Goal: Contribute content

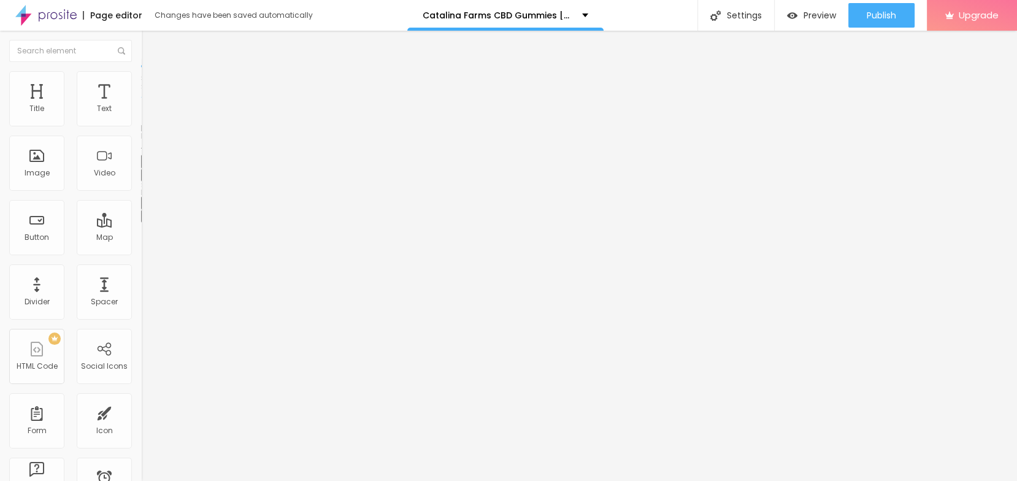
click at [146, 178] on icon "button" at bounding box center [149, 173] width 7 height 7
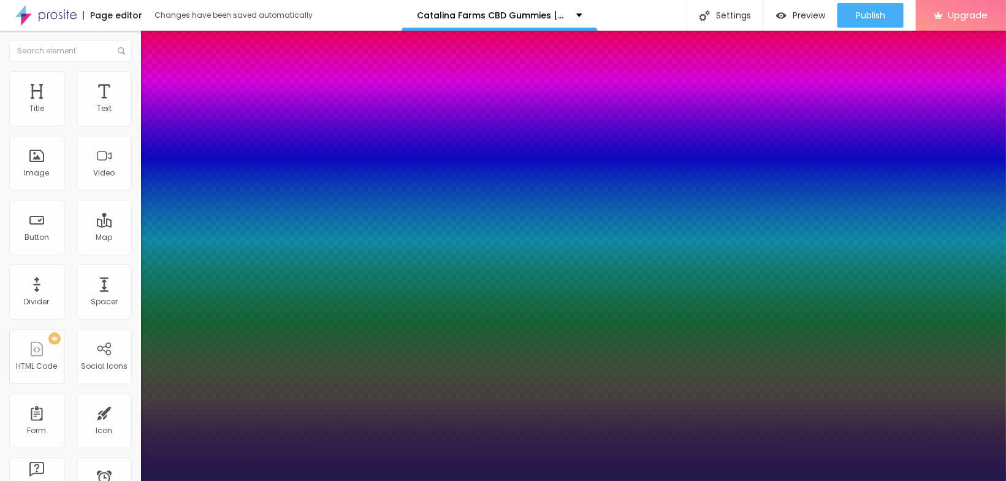
type input "1"
type input "22"
type input "1"
type input "24"
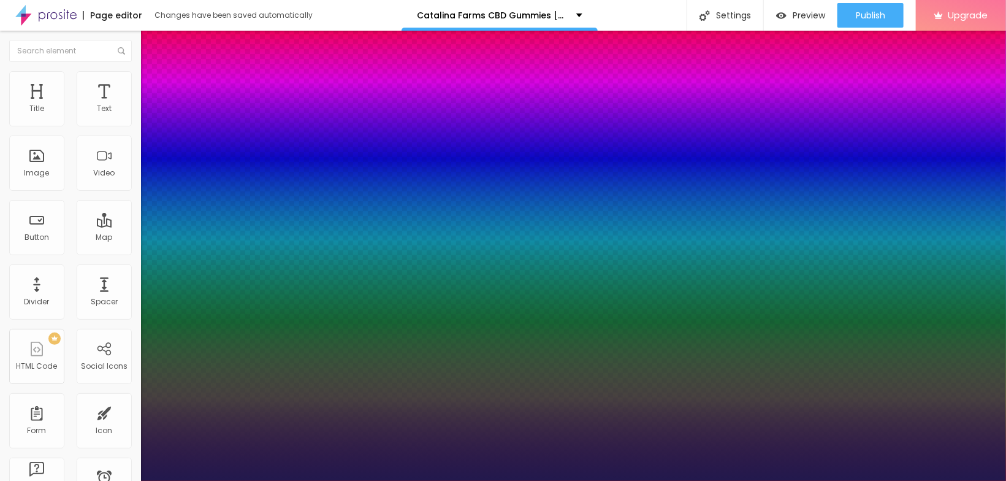
type input "24"
type input "1"
type input "25"
type input "1"
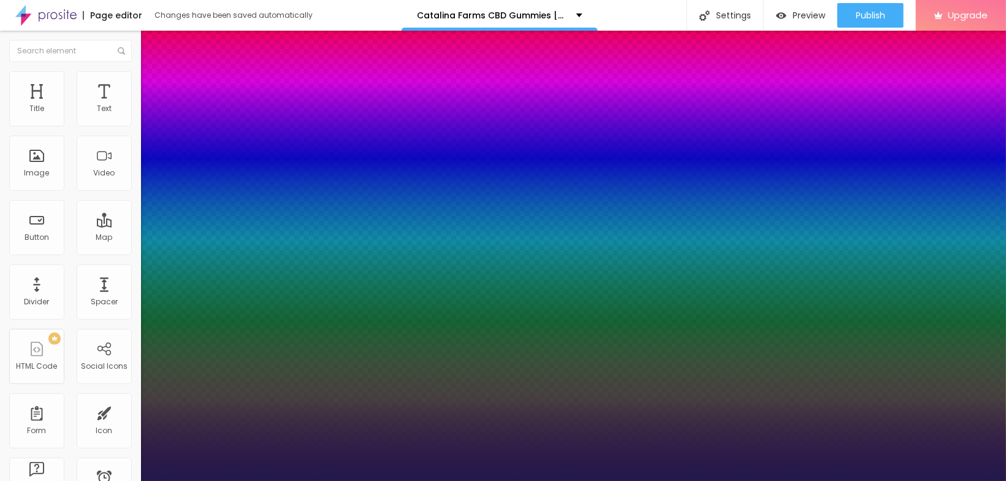
type input "26"
type input "1"
type input "27"
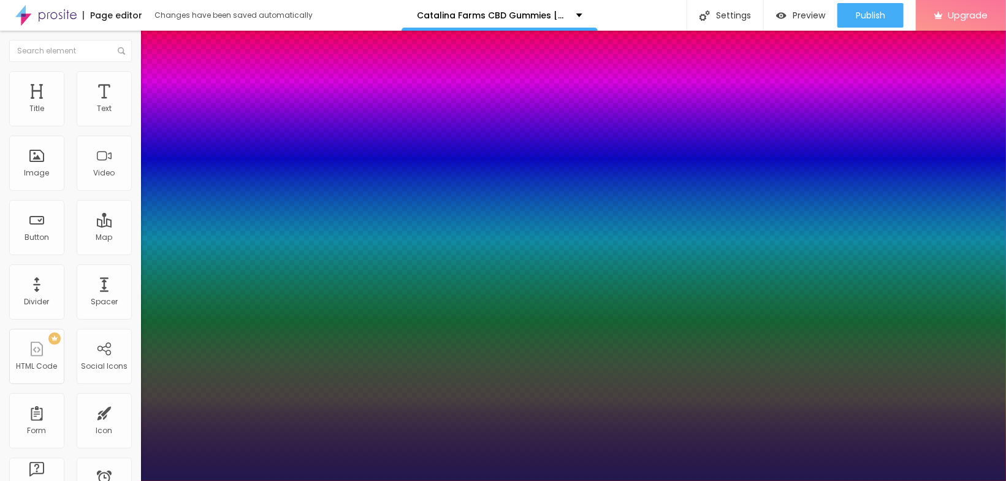
type input "1"
type input "28"
type input "1"
type input "30"
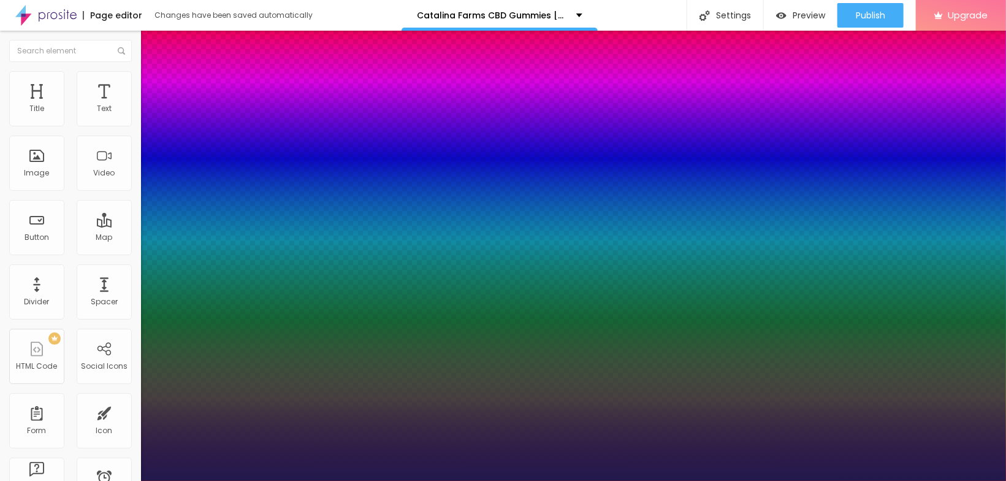
type input "30"
type input "1"
type input "32"
type input "1"
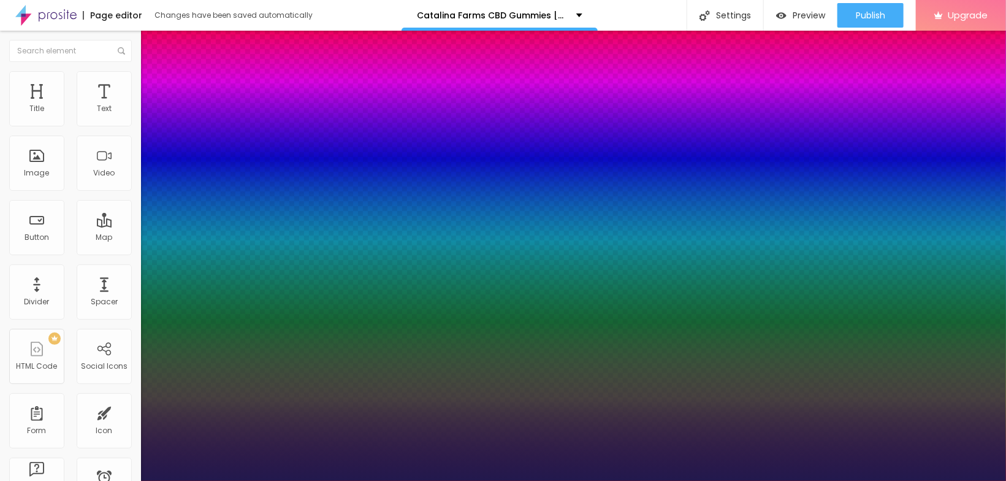
type input "33"
type input "1"
type input "34"
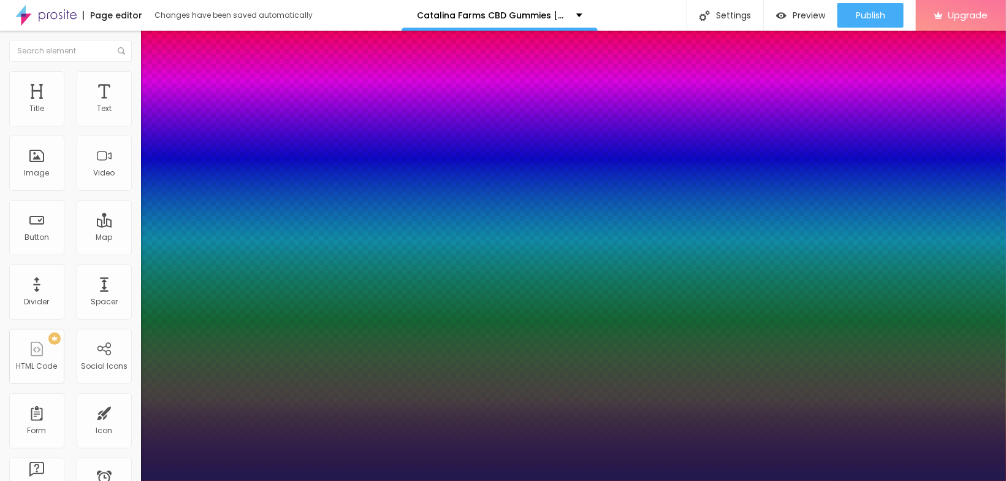
type input "1"
type input "36"
type input "1"
type input "40"
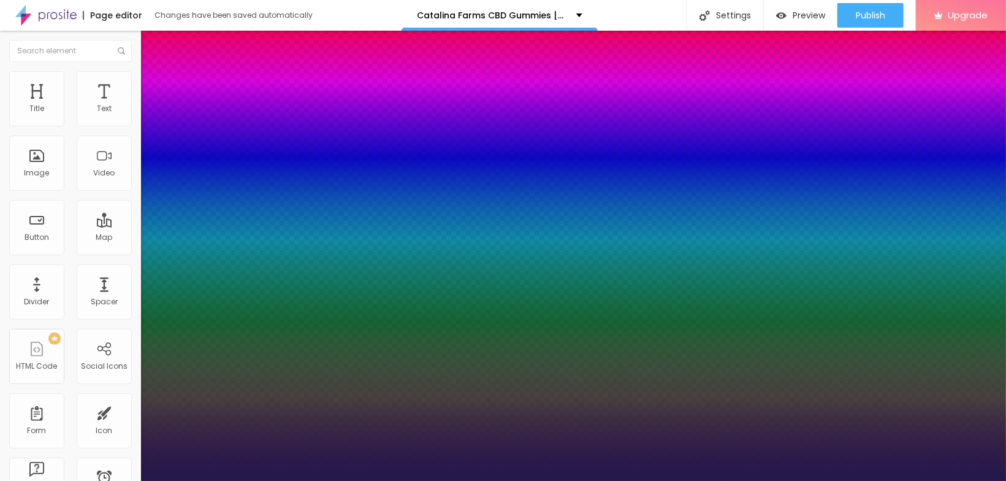
type input "40"
type input "1"
type input "45"
type input "1"
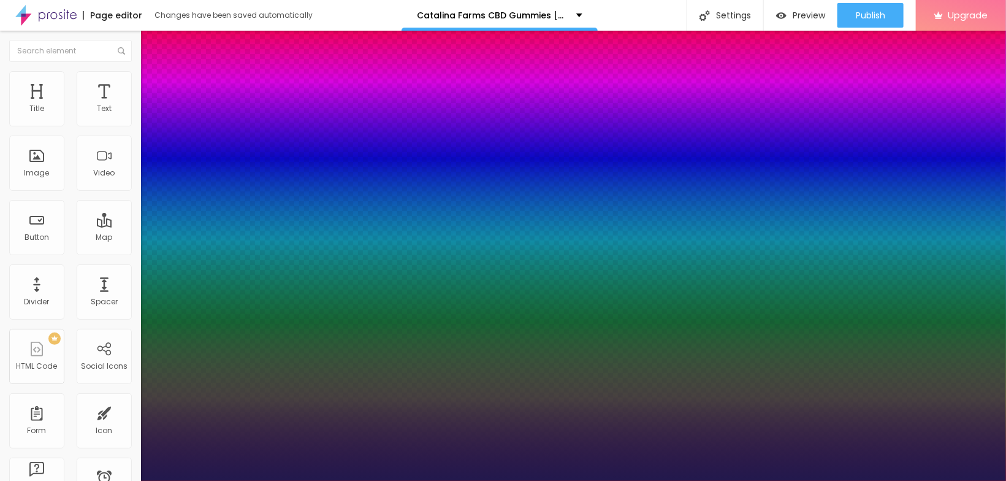
type input "46"
type input "1"
type input "45"
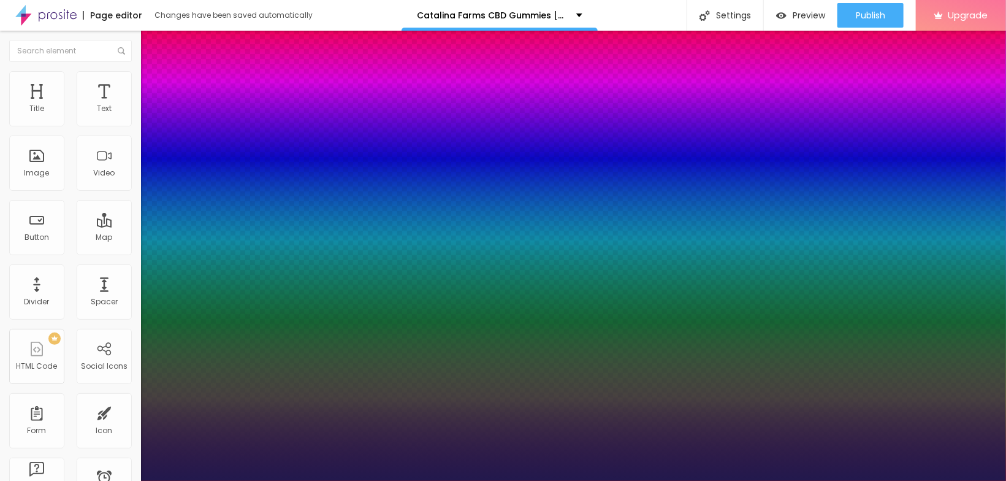
type input "1"
type input "41"
type input "1"
type input "40"
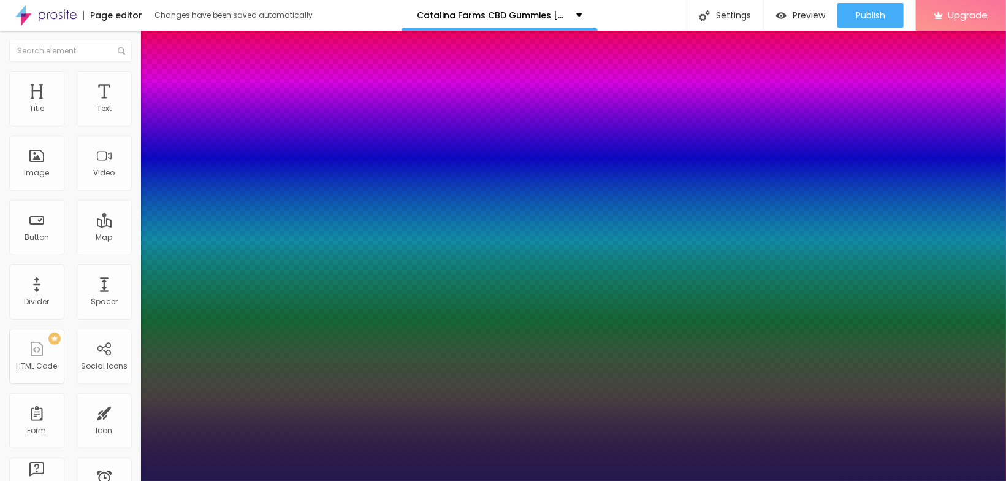
type input "40"
type input "1"
type input "38"
type input "1"
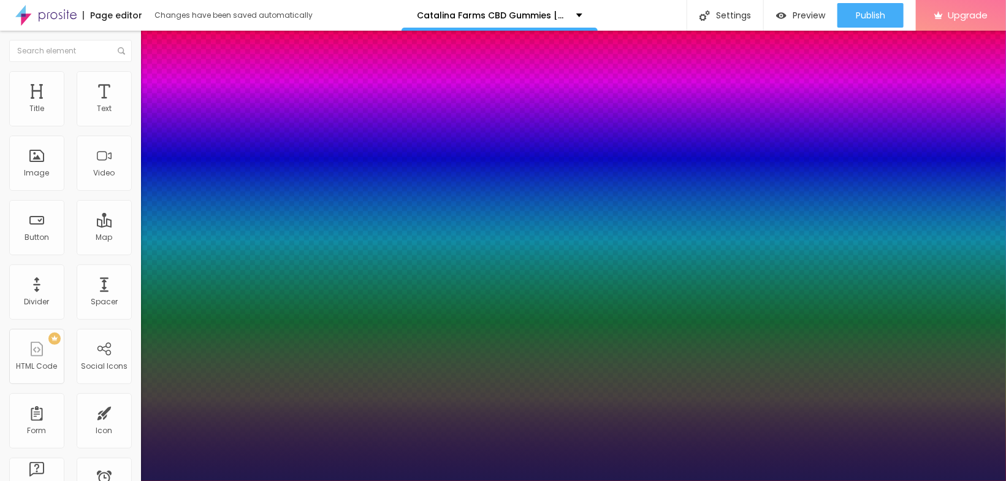
type input "37"
type input "1"
type input "36"
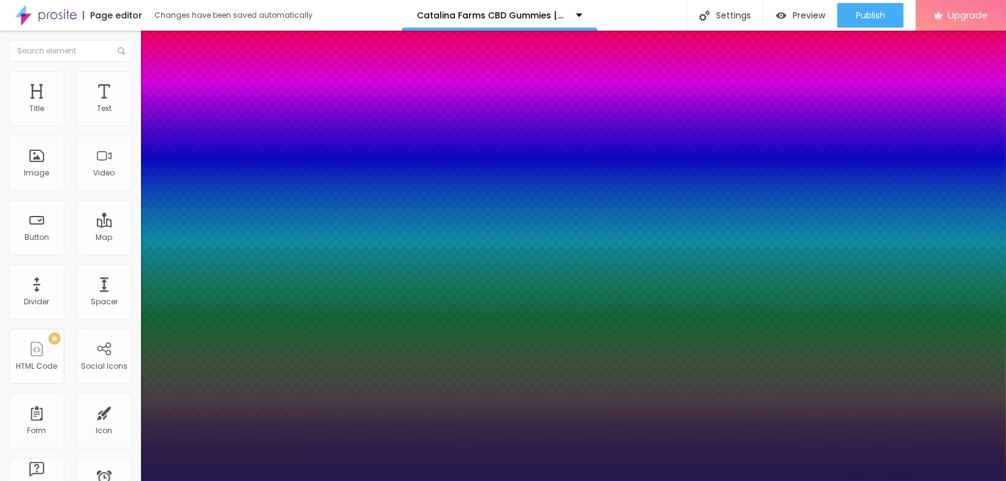
type input "1"
type input "35"
type input "1"
type input "33"
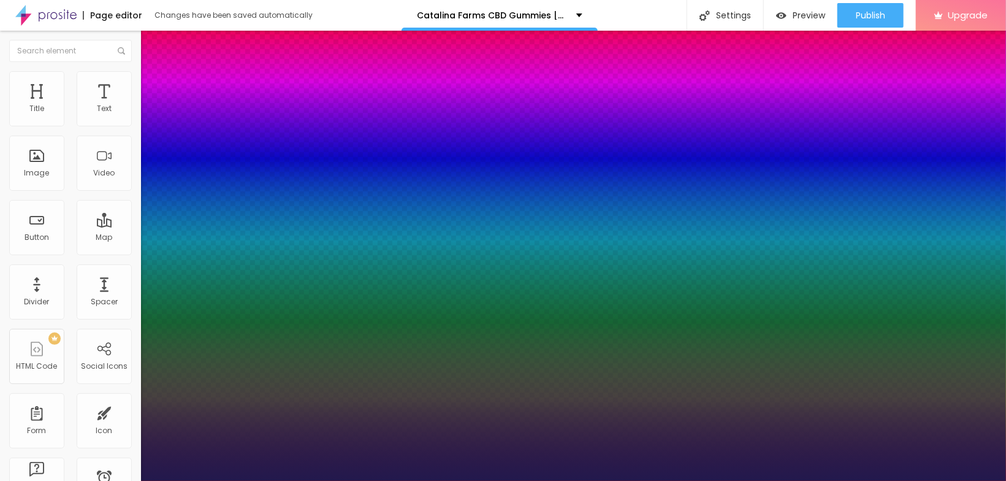
type input "33"
type input "1"
type input "32"
type input "1"
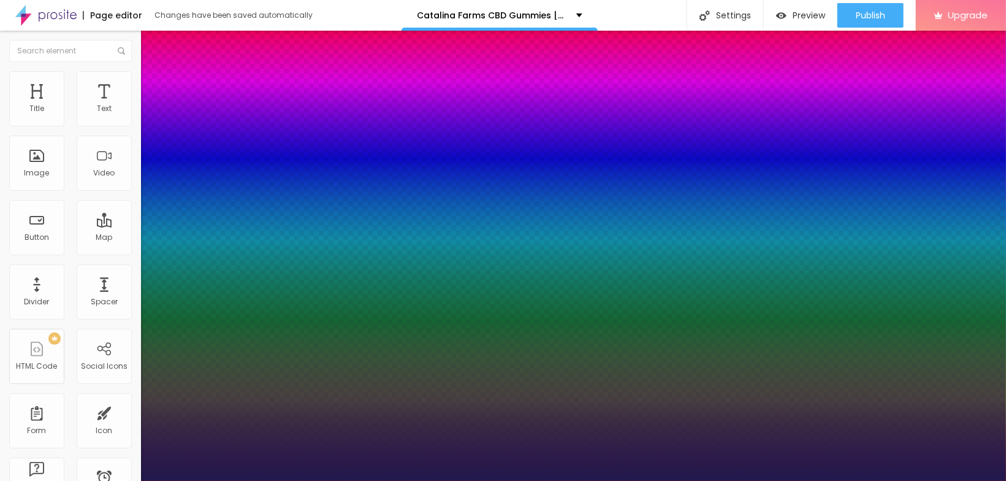
type input "31"
type input "1"
type input "30"
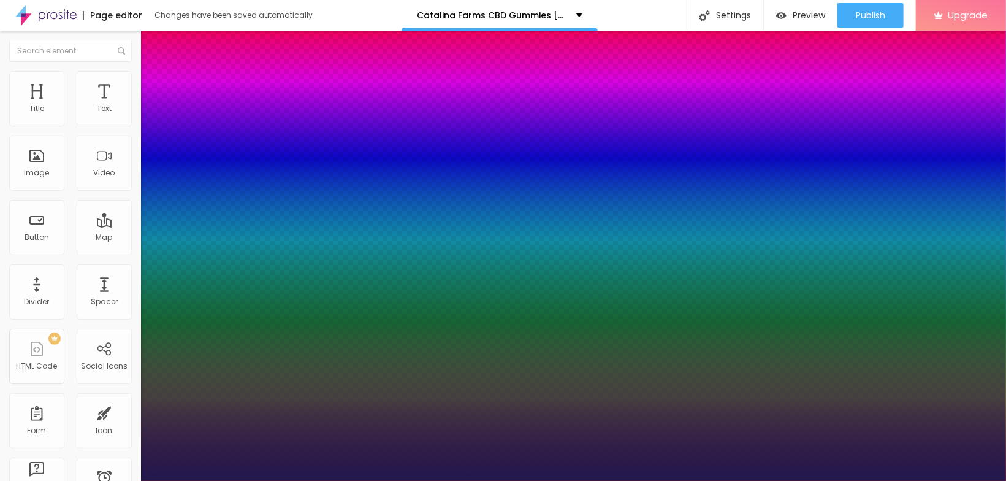
type input "1"
type input "29"
type input "1"
type input "28"
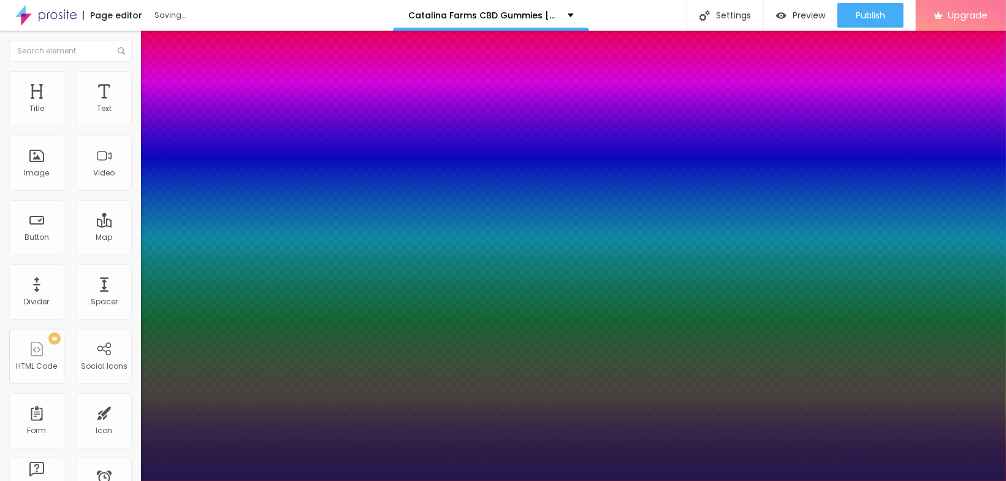
type input "28"
type input "1"
type input "27"
type input "1"
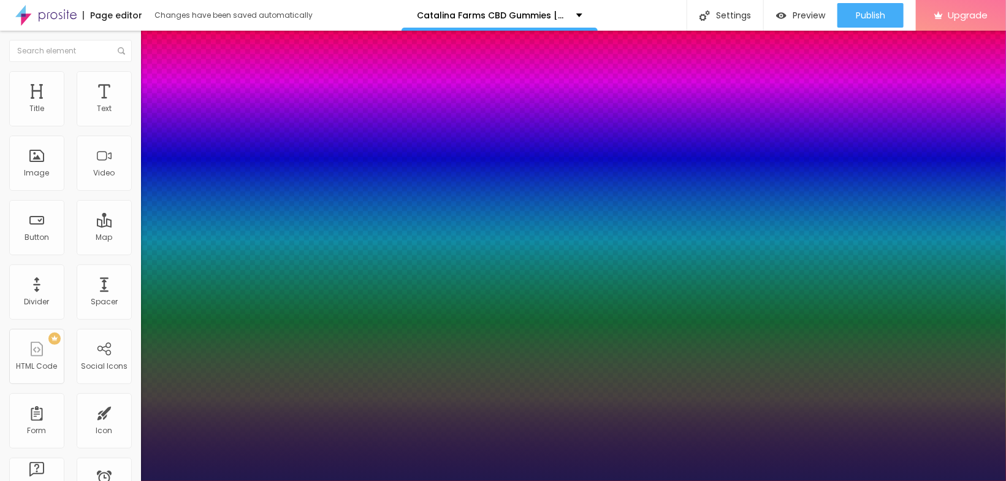
drag, startPoint x: 167, startPoint y: 345, endPoint x: 177, endPoint y: 346, distance: 9.8
type input "27"
click at [194, 480] on div at bounding box center [503, 481] width 1006 height 0
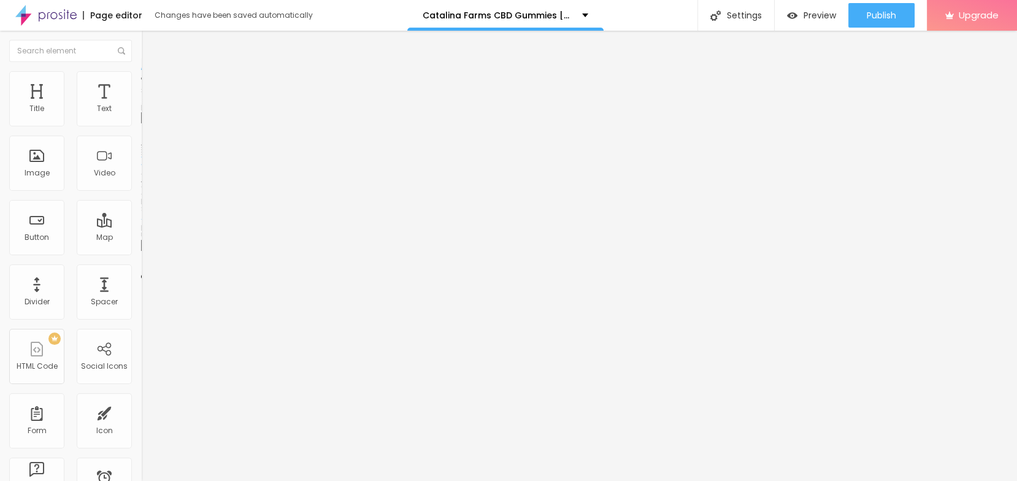
click at [141, 105] on span "Add image" at bounding box center [166, 100] width 50 height 10
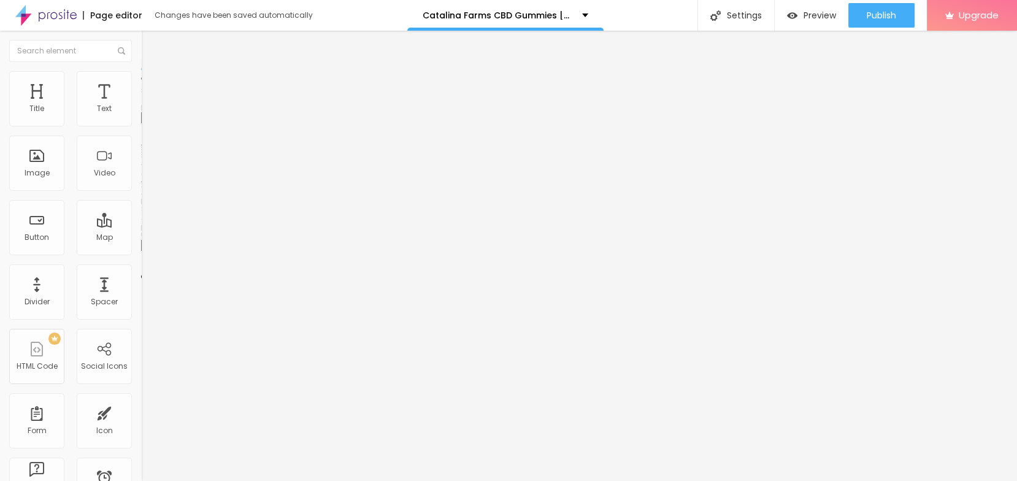
click at [141, 124] on input "text" at bounding box center [214, 118] width 147 height 12
paste input "Catalina Farms CBD Gummies [GEOGRAPHIC_DATA]"
type input "Catalina Farms CBD Gummies [GEOGRAPHIC_DATA]"
click at [141, 251] on input "https://" at bounding box center [214, 245] width 147 height 12
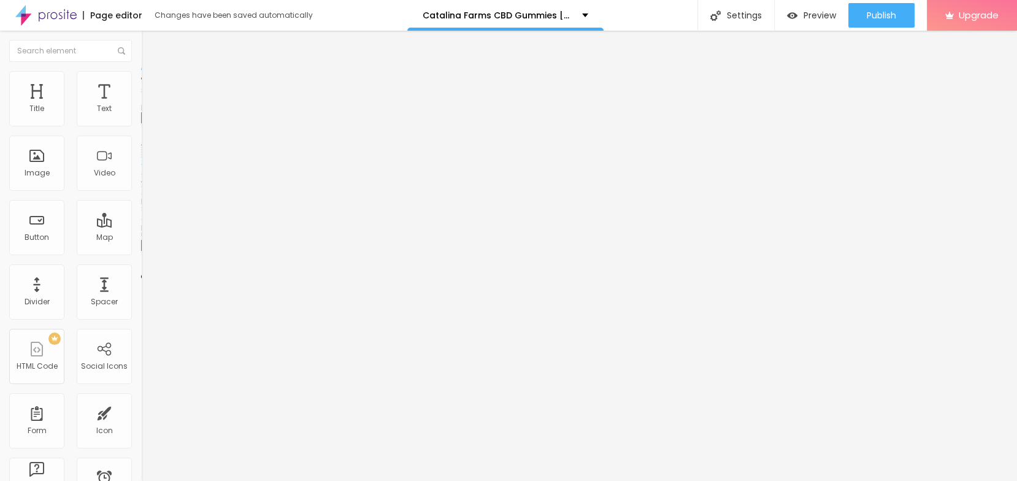
scroll to position [0, 0]
click at [141, 251] on input "https://" at bounding box center [214, 245] width 147 height 12
paste input "[DOMAIN_NAME][URL]"
type input "[URL][DOMAIN_NAME]"
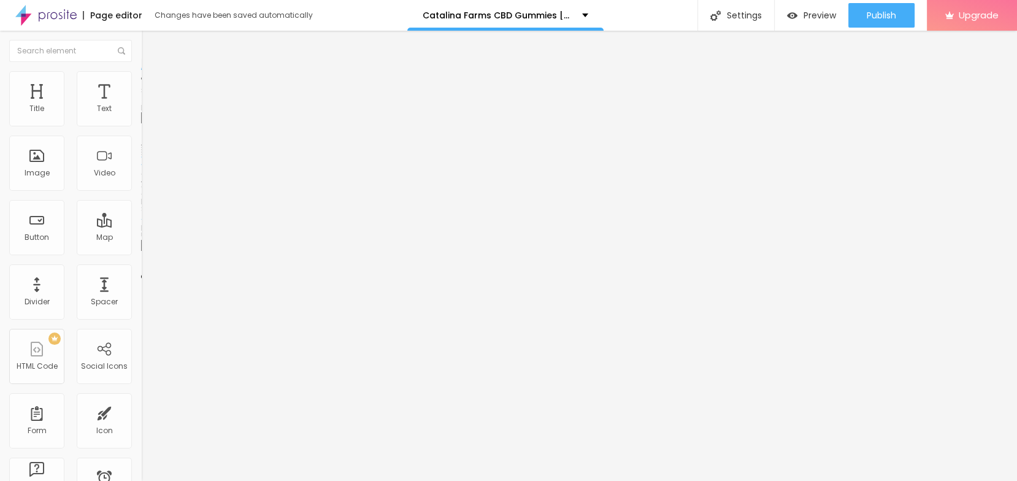
scroll to position [0, 0]
click at [141, 78] on img at bounding box center [146, 76] width 11 height 11
type input "95"
type input "90"
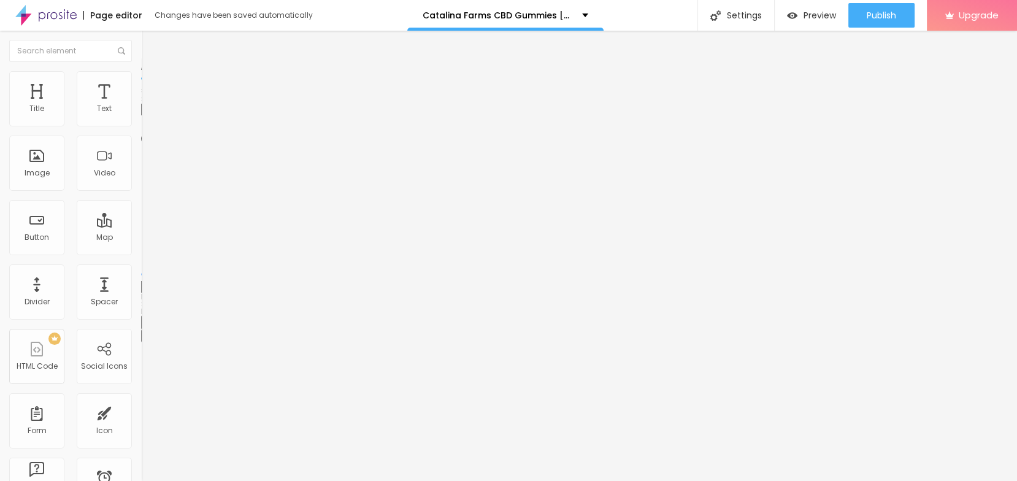
type input "90"
type input "85"
type input "80"
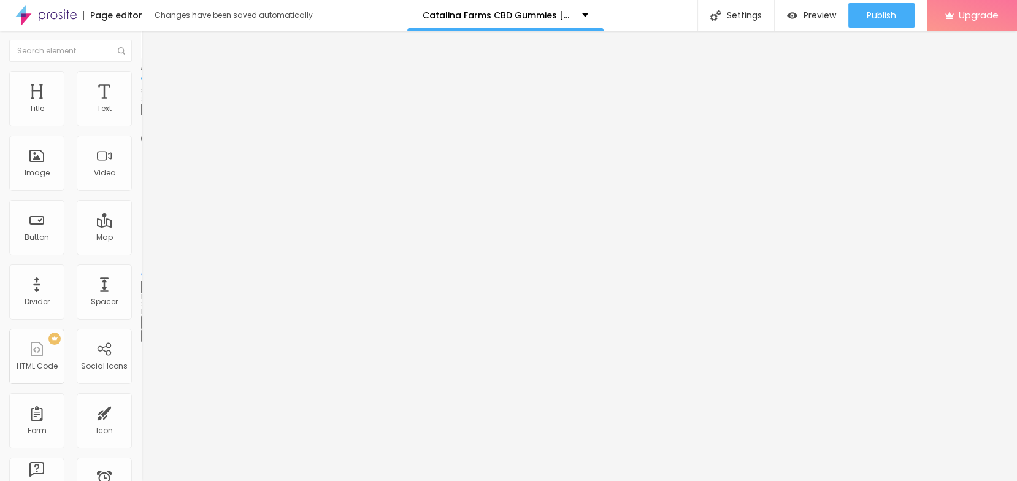
type input "75"
type input "70"
type input "65"
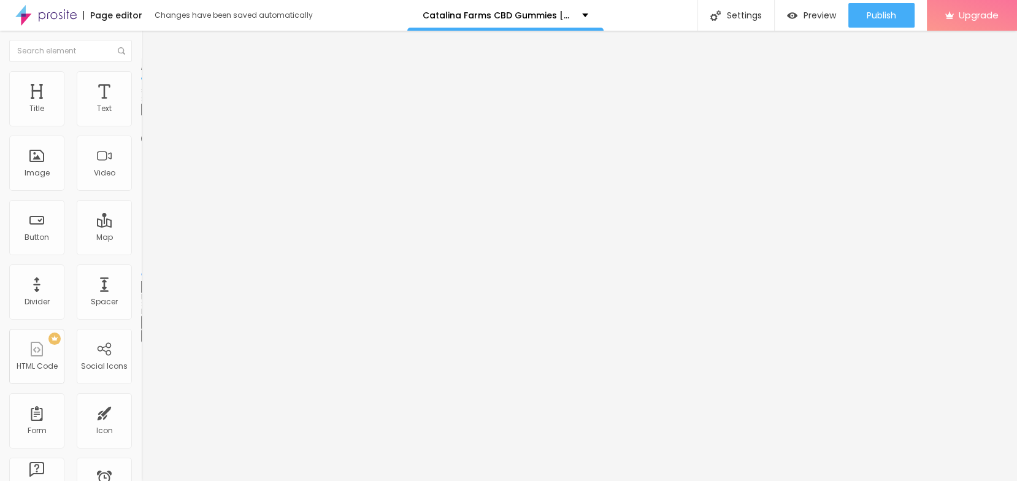
type input "65"
type input "60"
type input "55"
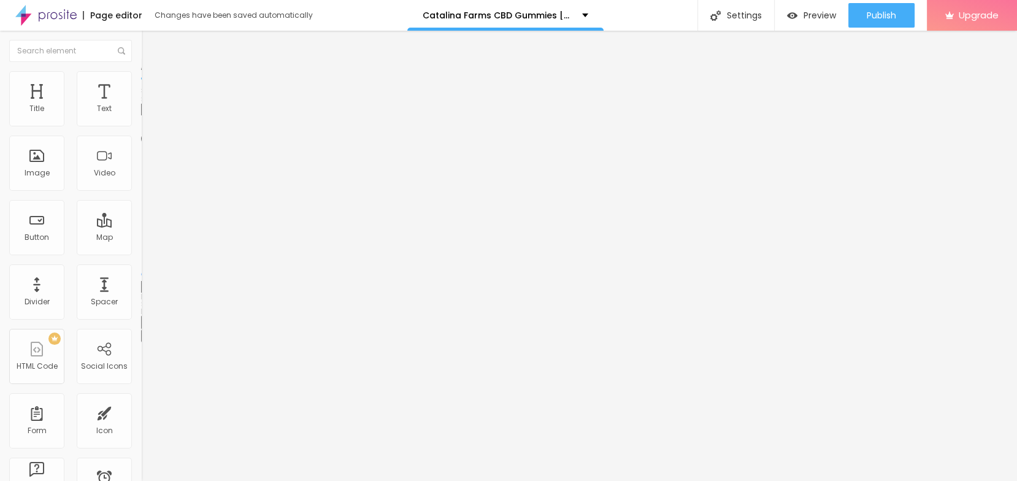
type input "50"
type input "45"
drag, startPoint x: 121, startPoint y: 131, endPoint x: 60, endPoint y: 133, distance: 60.7
type input "45"
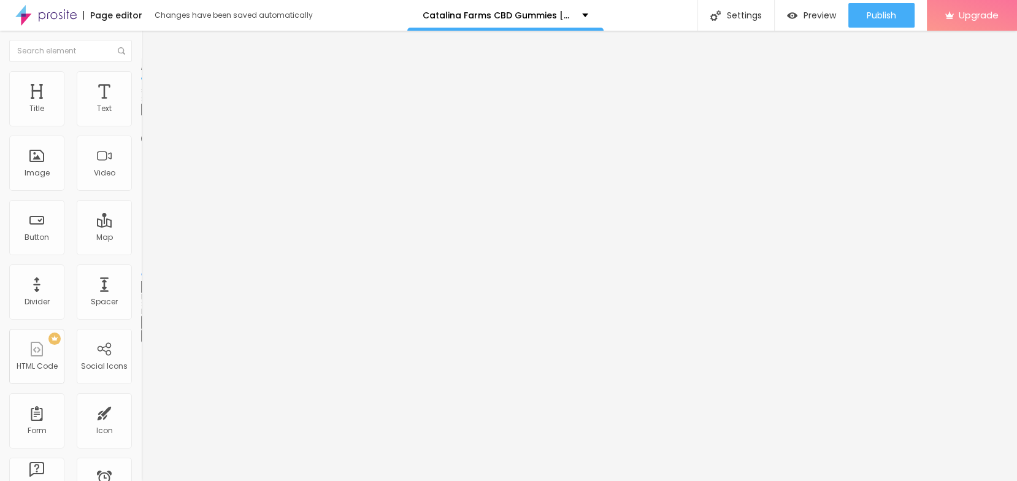
click at [141, 126] on input "range" at bounding box center [180, 121] width 79 height 10
click at [141, 38] on button "Edit Image" at bounding box center [211, 45] width 141 height 28
click at [150, 45] on div "Edit Image" at bounding box center [182, 45] width 64 height 10
click at [150, 46] on div "Edit Image" at bounding box center [182, 45] width 64 height 10
click at [884, 15] on span "Publish" at bounding box center [881, 15] width 29 height 10
